Goal: Information Seeking & Learning: Learn about a topic

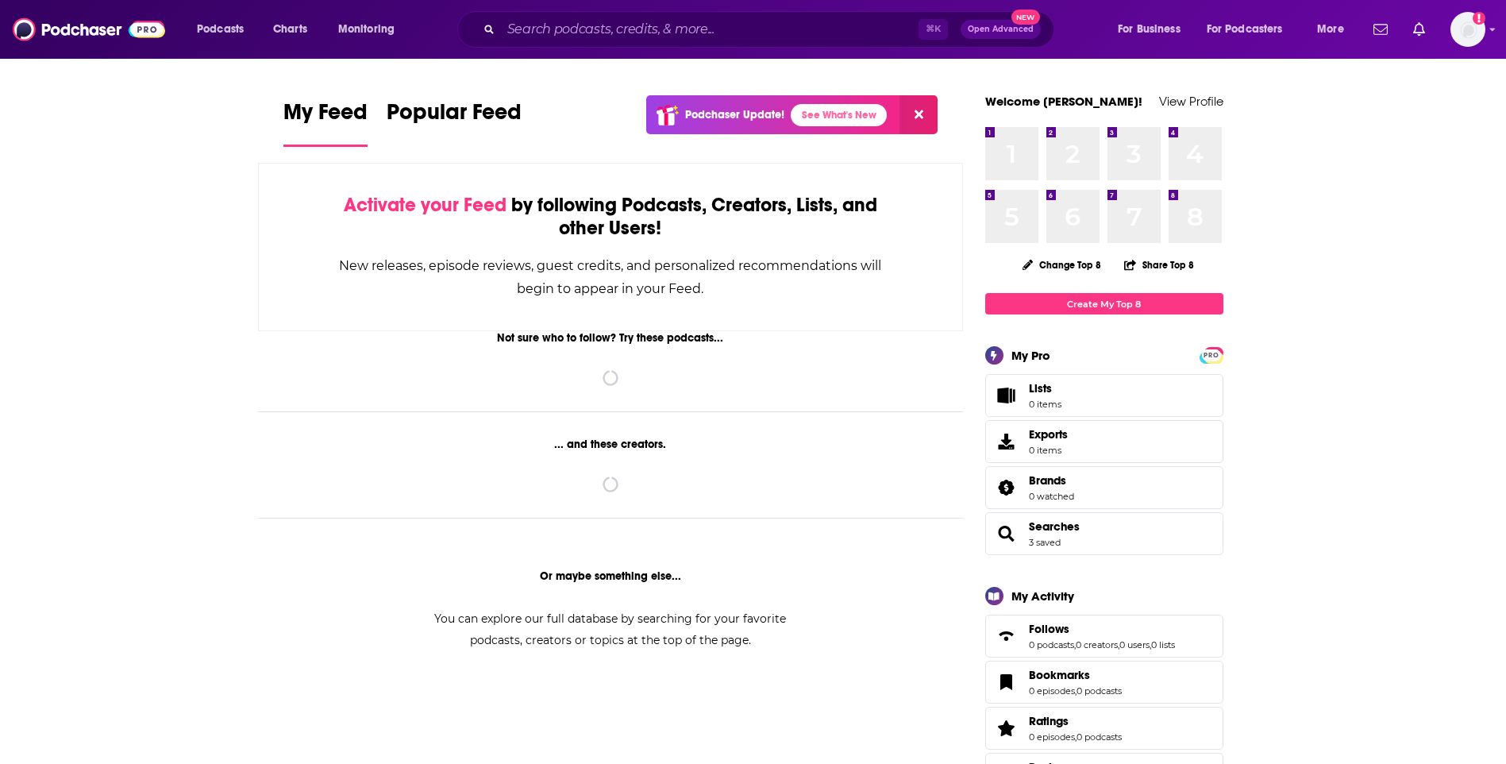
click at [590, 28] on input "Search podcasts, credits, & more..." at bounding box center [710, 29] width 418 height 25
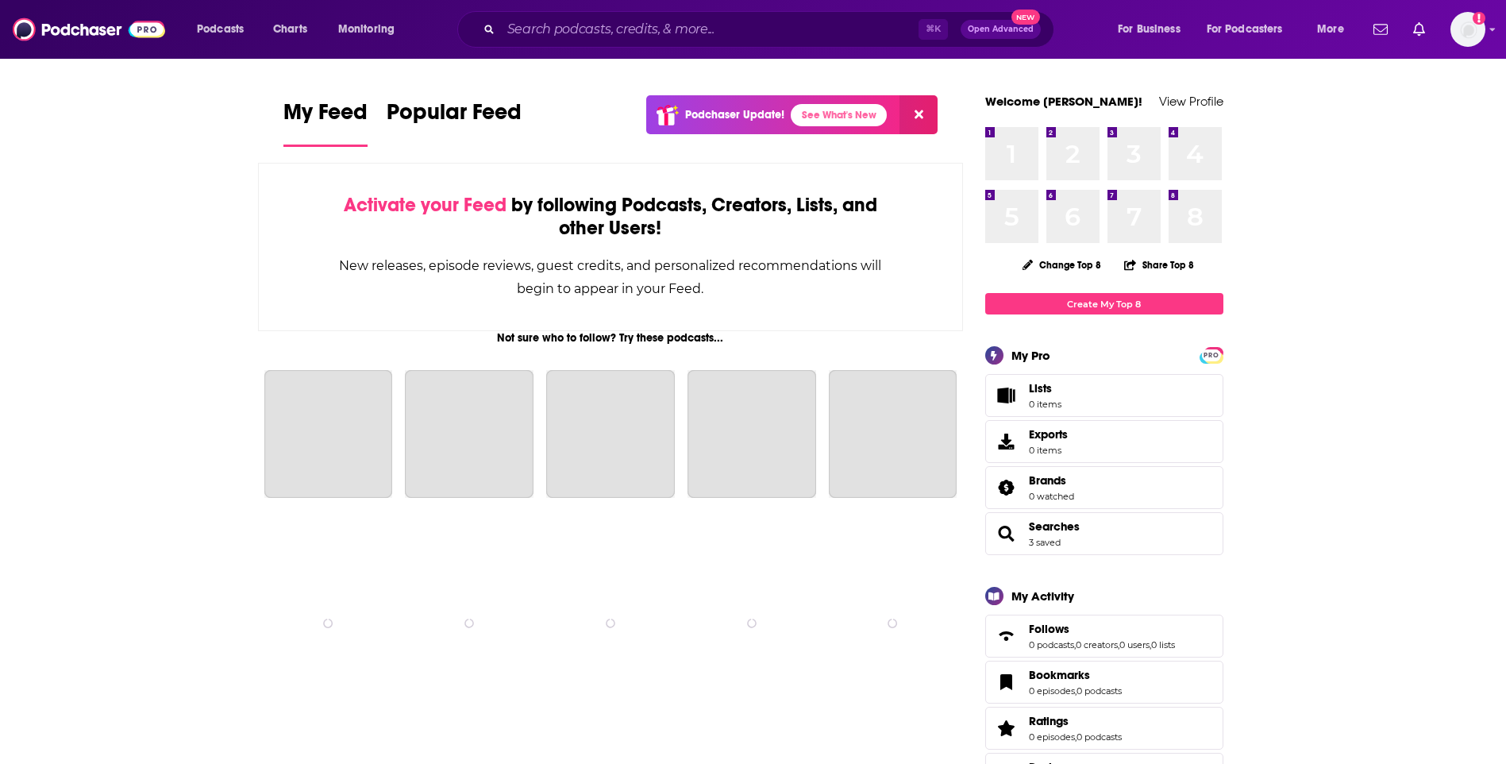
click at [595, 29] on input "Search podcasts, credits, & more..." at bounding box center [710, 29] width 418 height 25
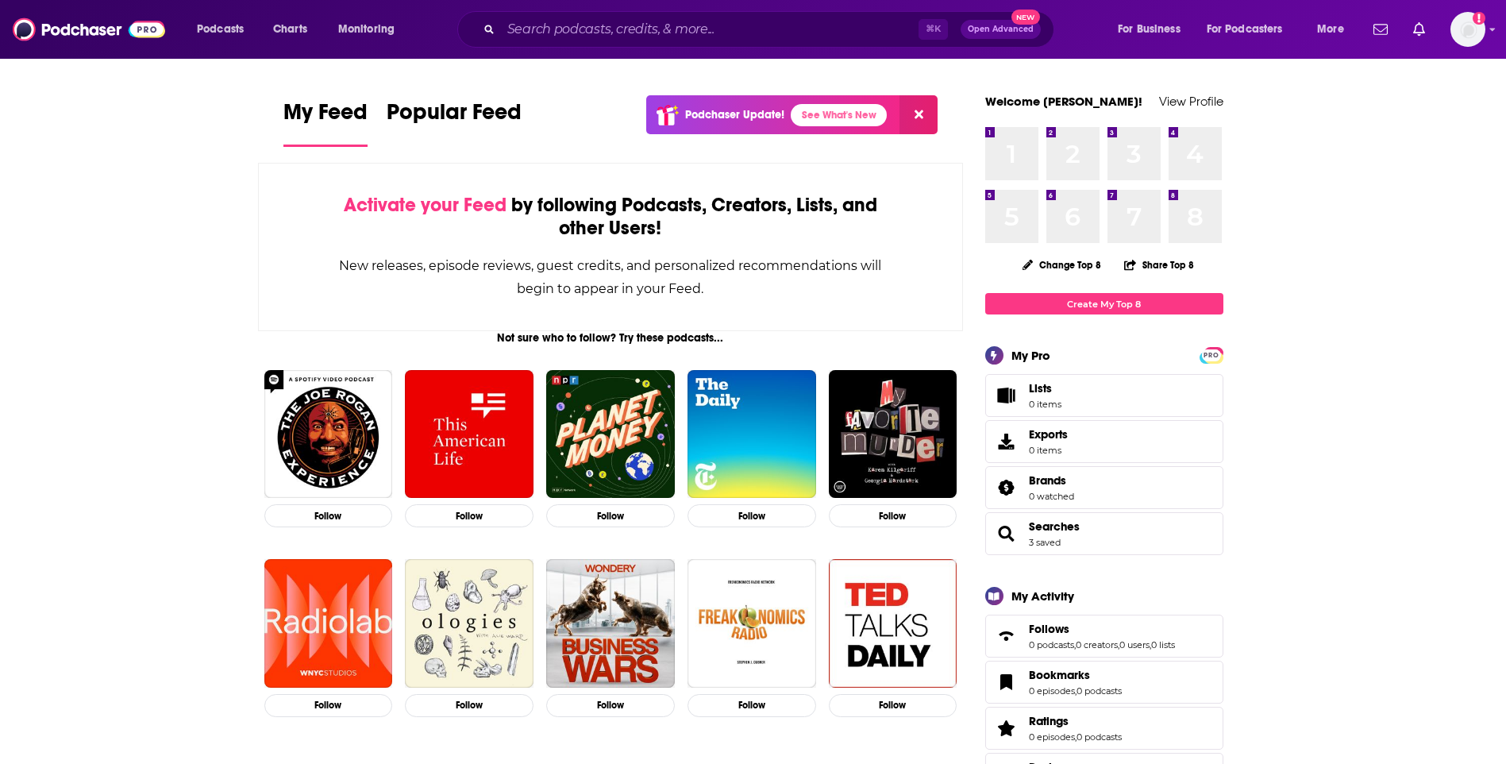
click at [679, 29] on input "Search podcasts, credits, & more..." at bounding box center [710, 29] width 418 height 25
click at [624, 26] on input "Search podcasts, credits, & more..." at bounding box center [710, 29] width 418 height 25
click at [279, 170] on div "Activate your Feed by following Podcasts, Creators, Lists, and other Users! New…" at bounding box center [611, 247] width 706 height 168
click at [586, 30] on input "Search podcasts, credits, & more..." at bounding box center [710, 29] width 418 height 25
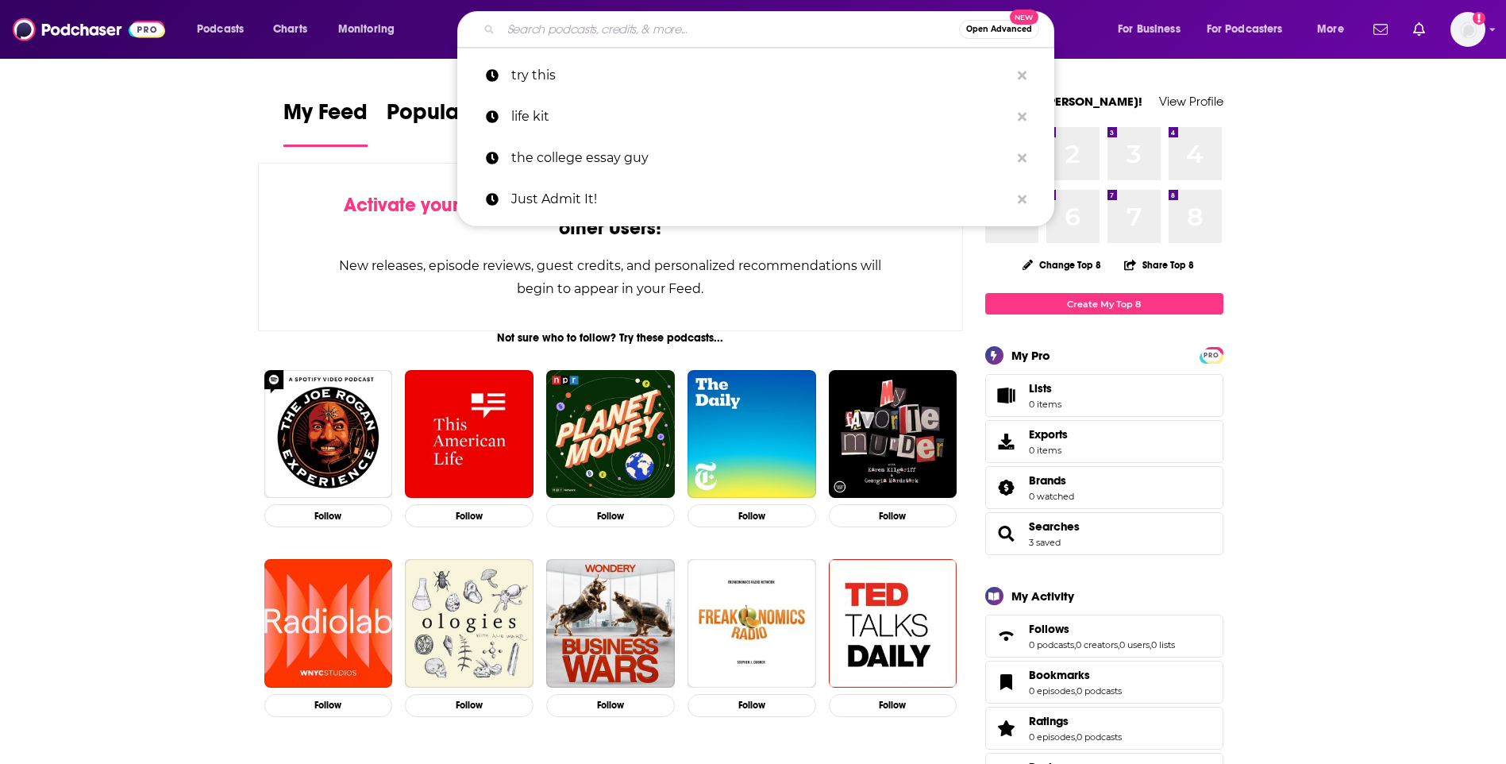
paste input "Coffee with a Journalist"
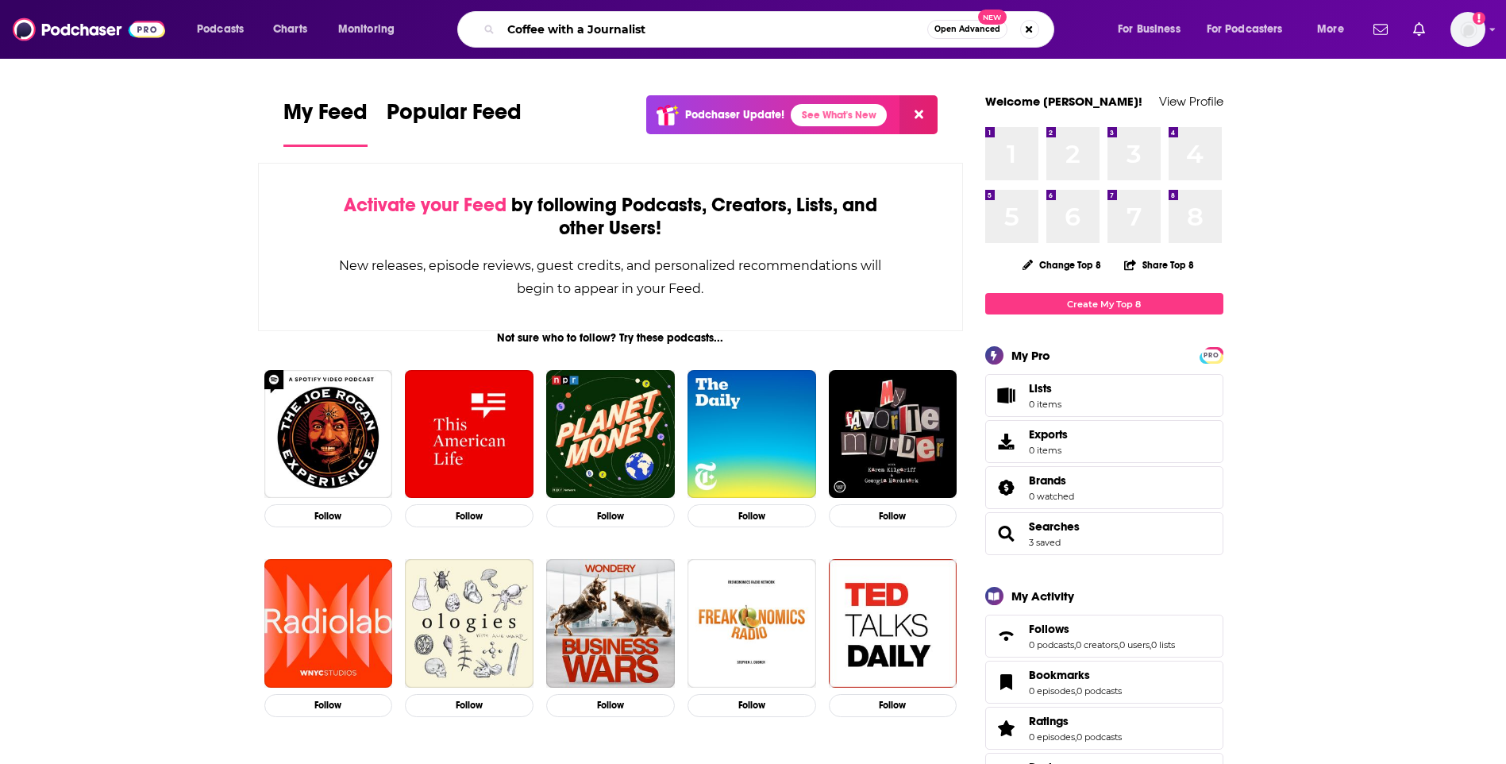
type input "Coffee with a Journalist"
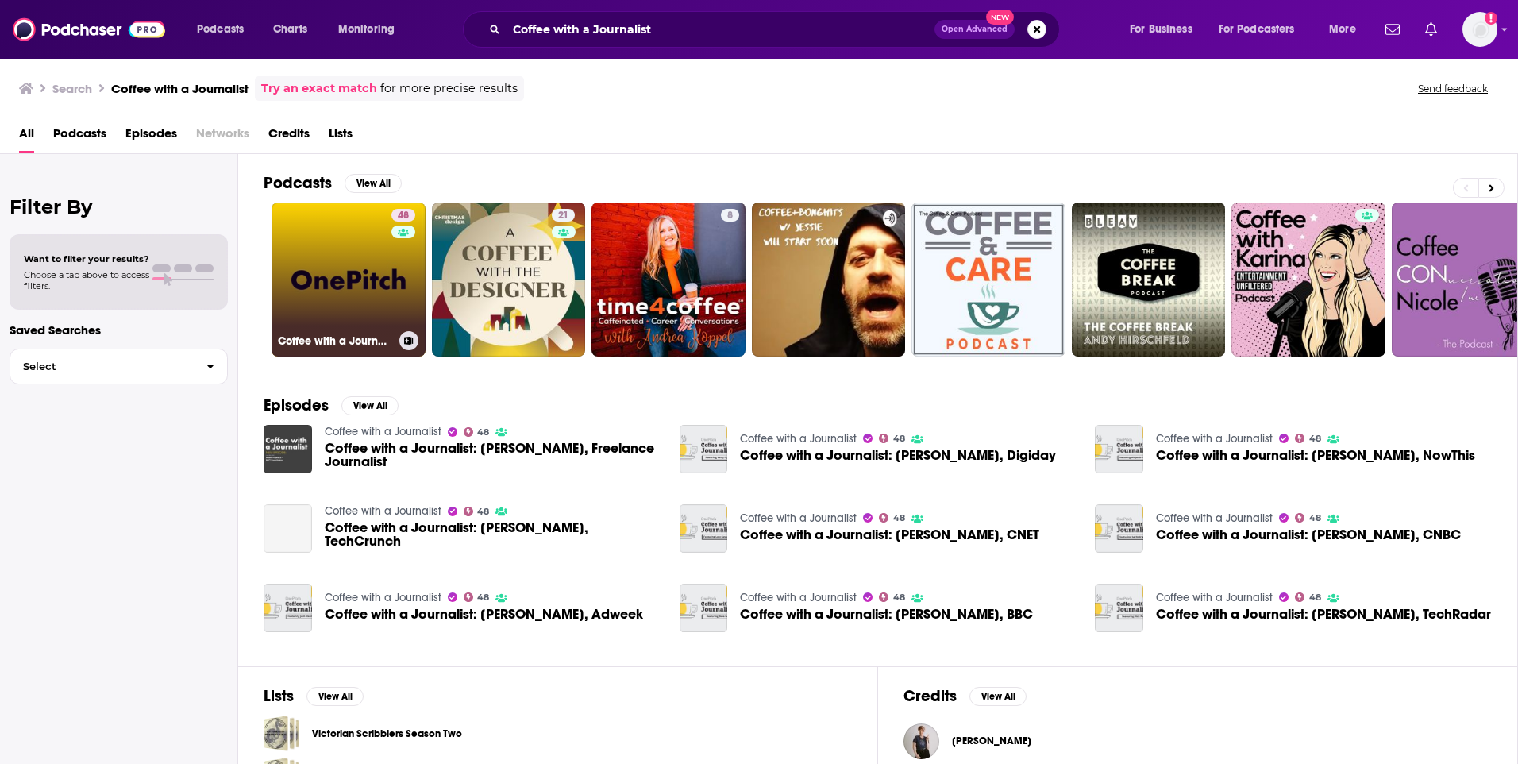
click at [372, 314] on link "48 Coffee with a Journalist" at bounding box center [348, 279] width 154 height 154
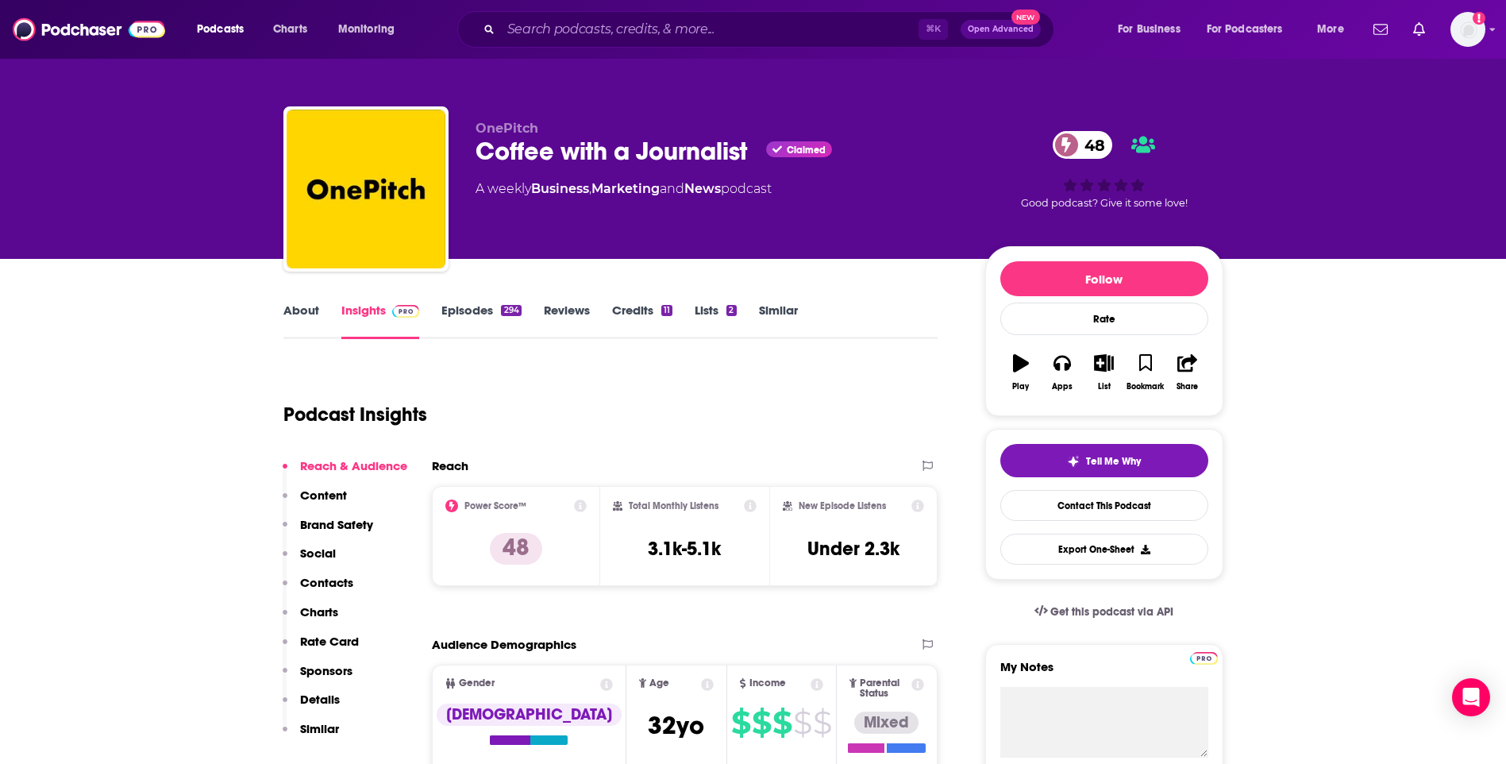
drag, startPoint x: 542, startPoint y: 370, endPoint x: 536, endPoint y: 363, distance: 9.6
click at [541, 368] on div "Podcast Insights" at bounding box center [604, 404] width 642 height 81
click at [517, 390] on div "Podcast Insights" at bounding box center [604, 404] width 642 height 81
